Goal: Find specific page/section: Find specific page/section

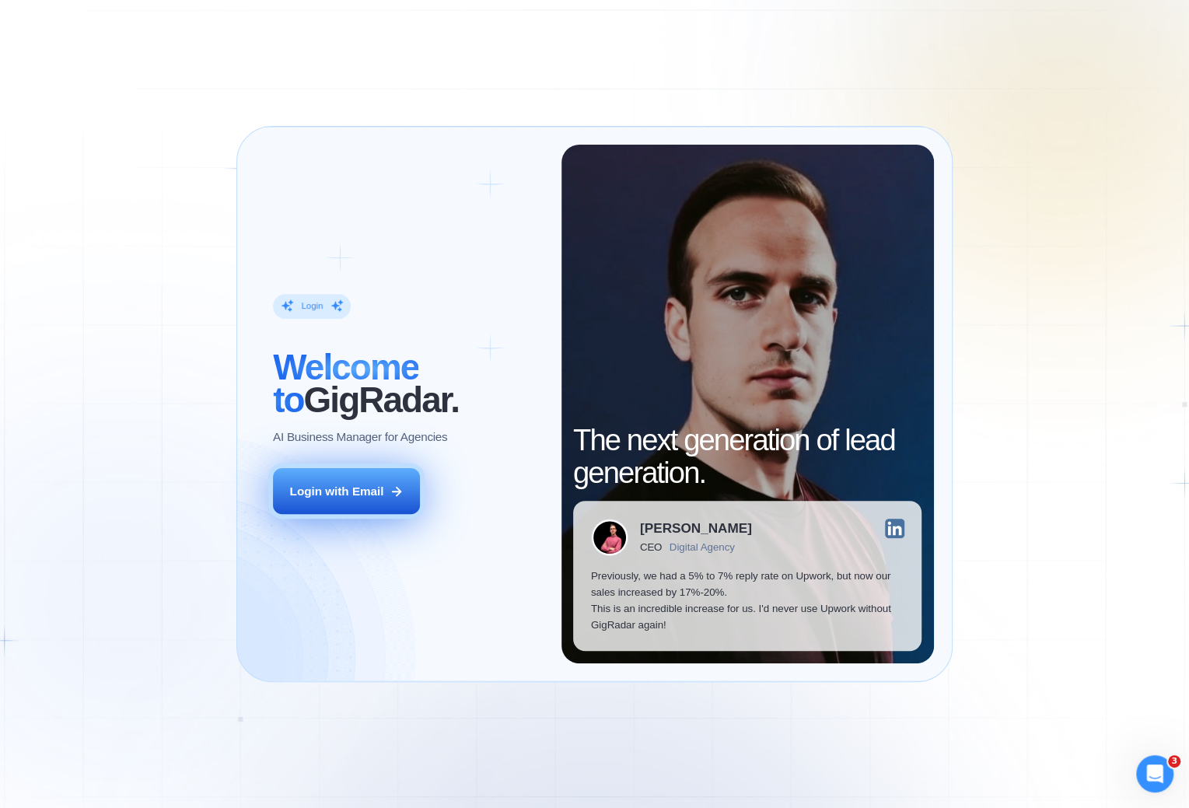
click at [308, 499] on div "Login with Email" at bounding box center [337, 491] width 94 height 16
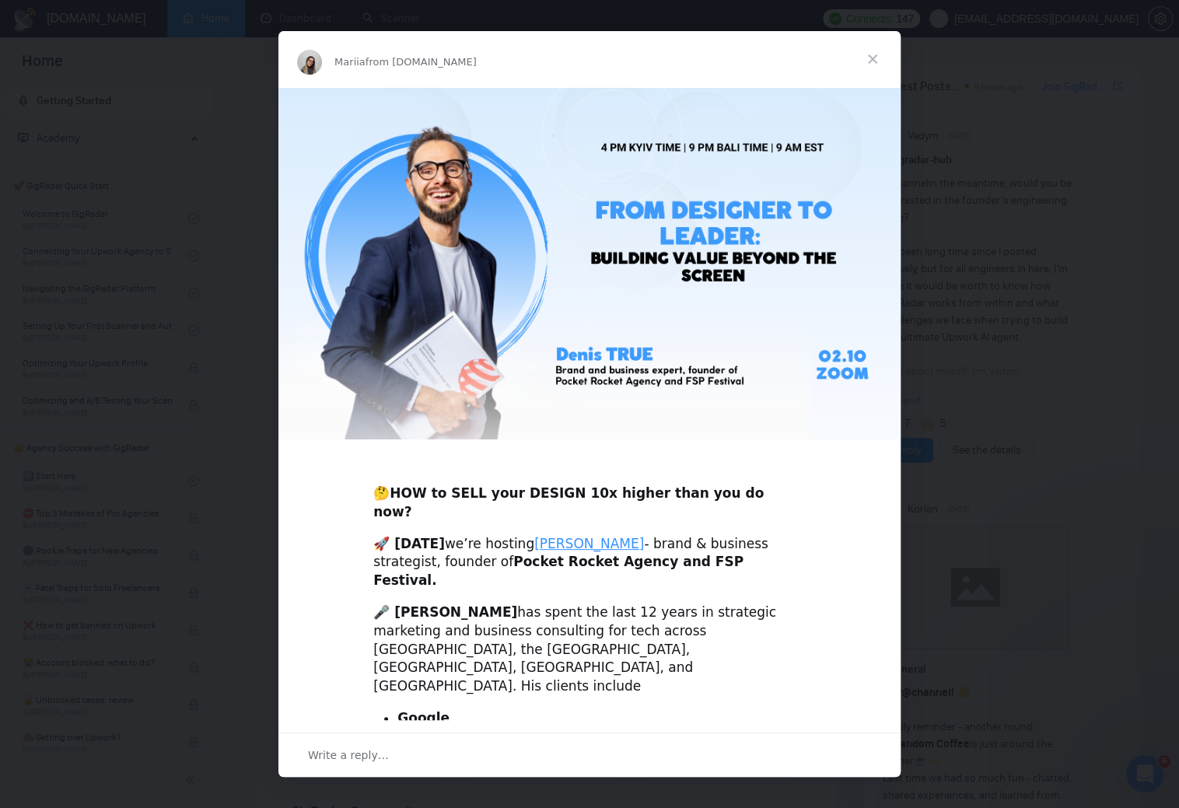
click at [869, 44] on span "Close" at bounding box center [873, 59] width 56 height 56
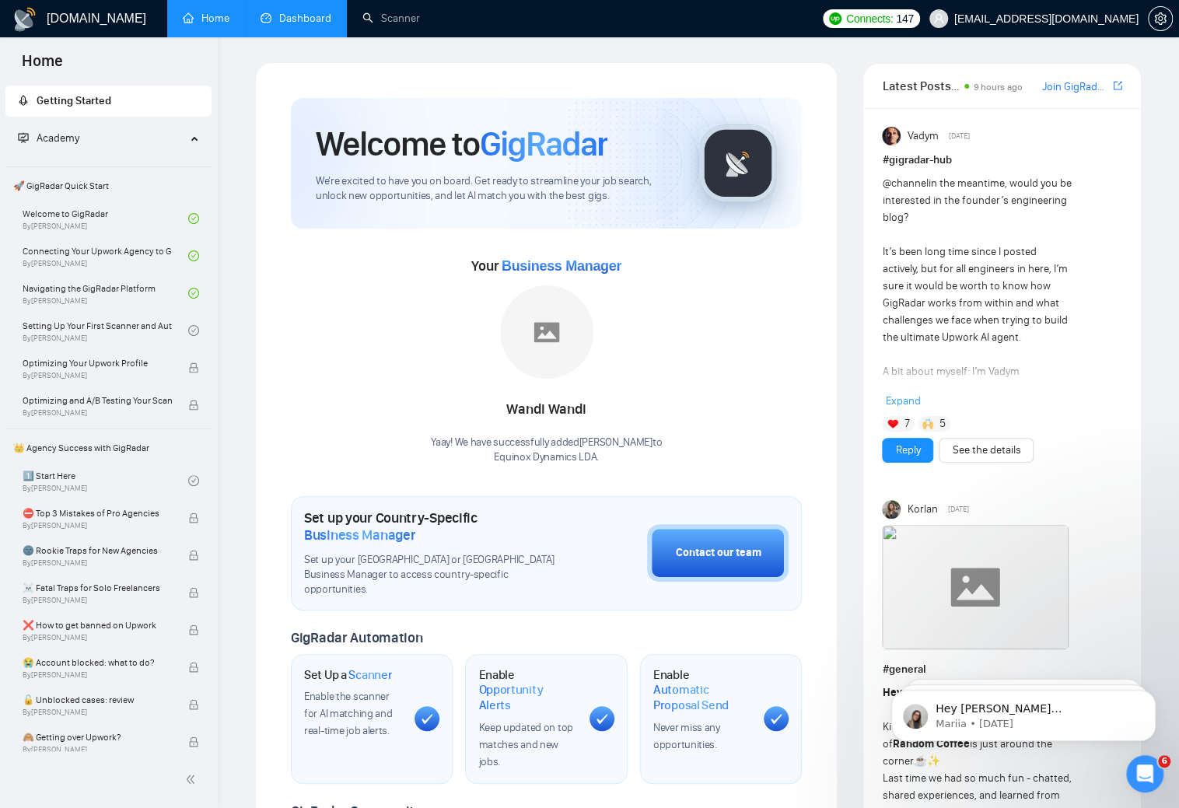
click at [321, 20] on link "Dashboard" at bounding box center [296, 18] width 71 height 13
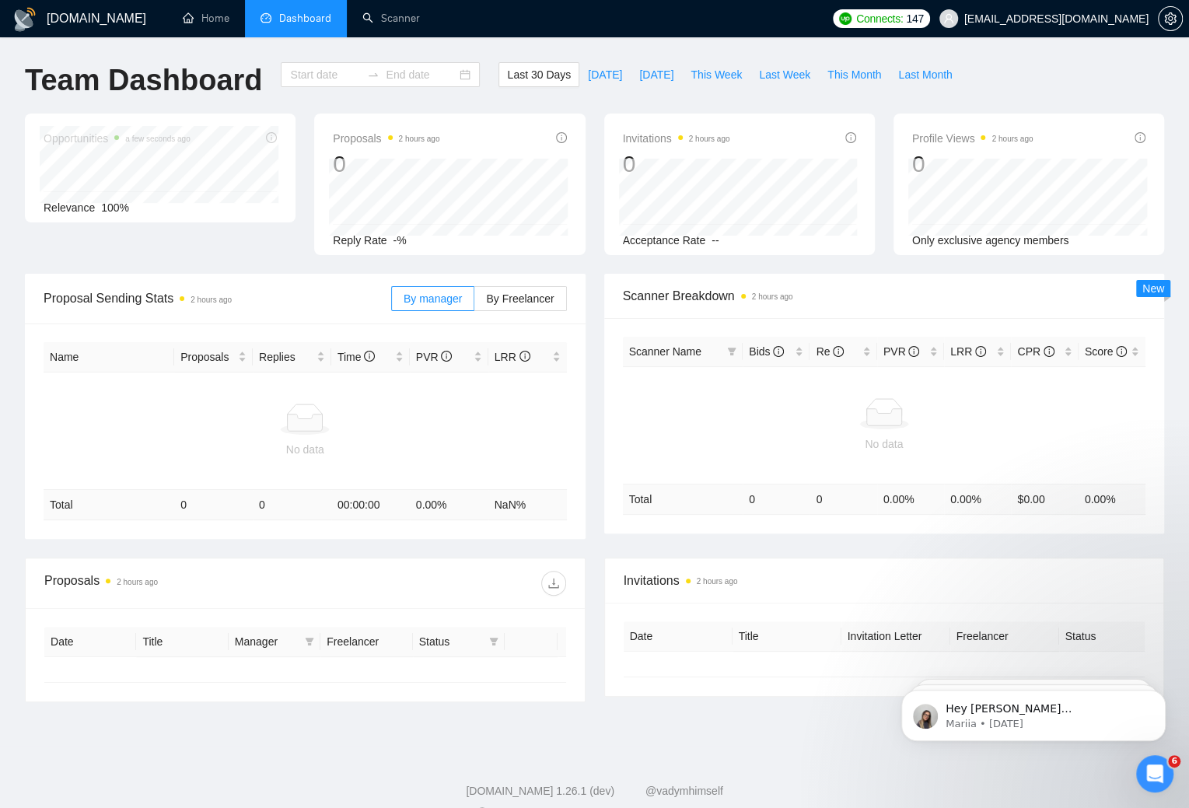
type input "2025-09-14"
type input "2025-10-14"
